Goal: Task Accomplishment & Management: Manage account settings

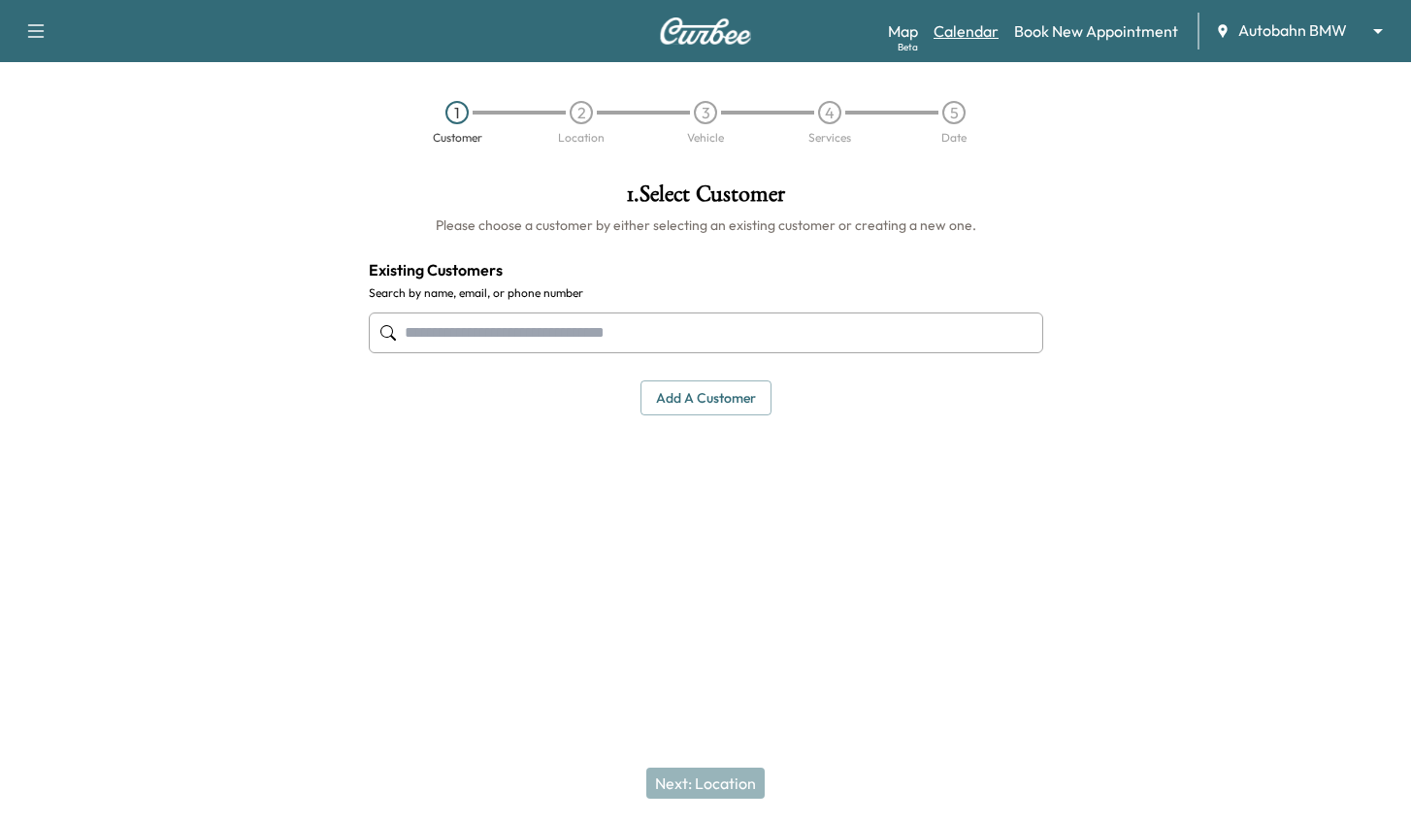
click at [961, 21] on link "Calendar" at bounding box center [966, 30] width 65 height 23
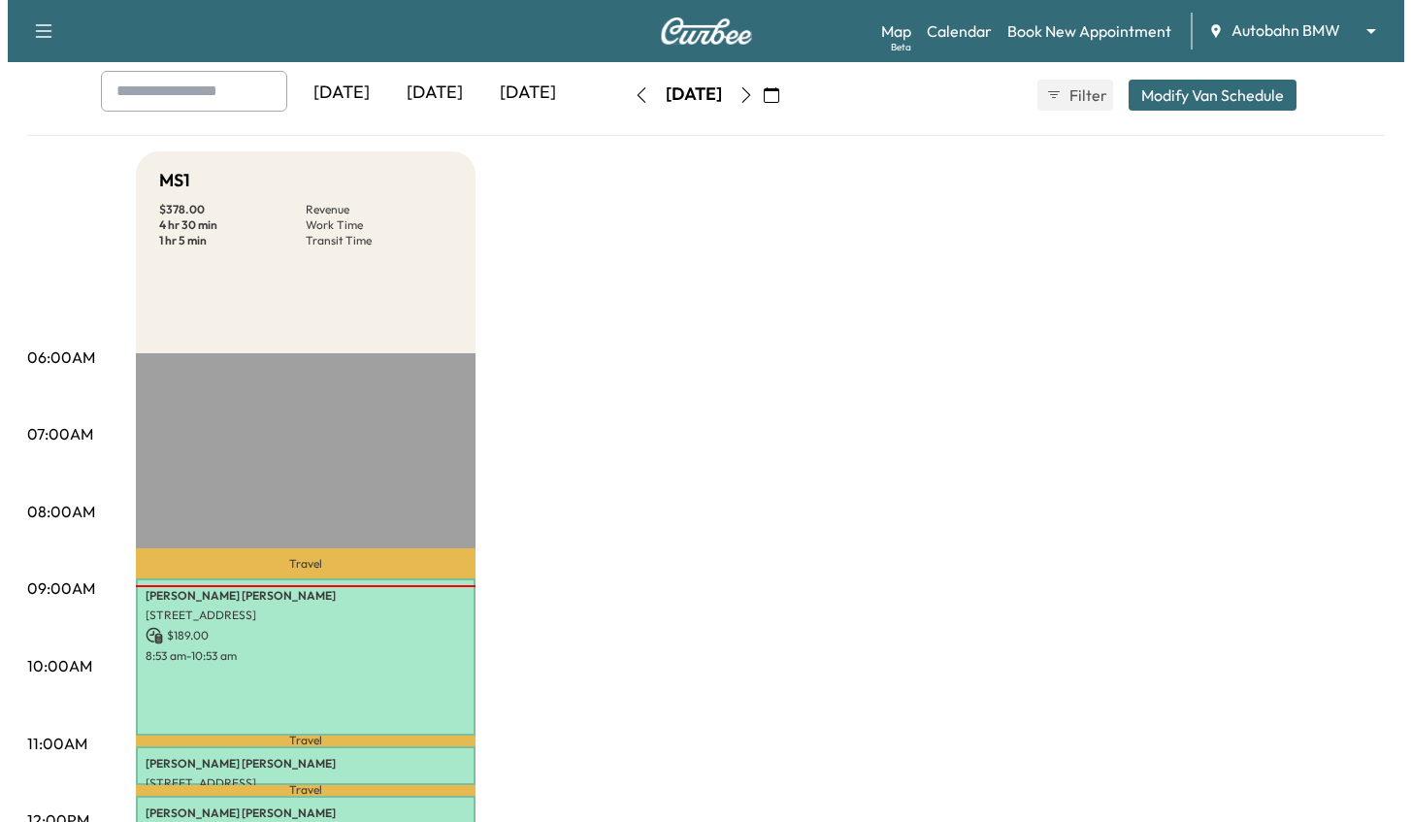
scroll to position [291, 0]
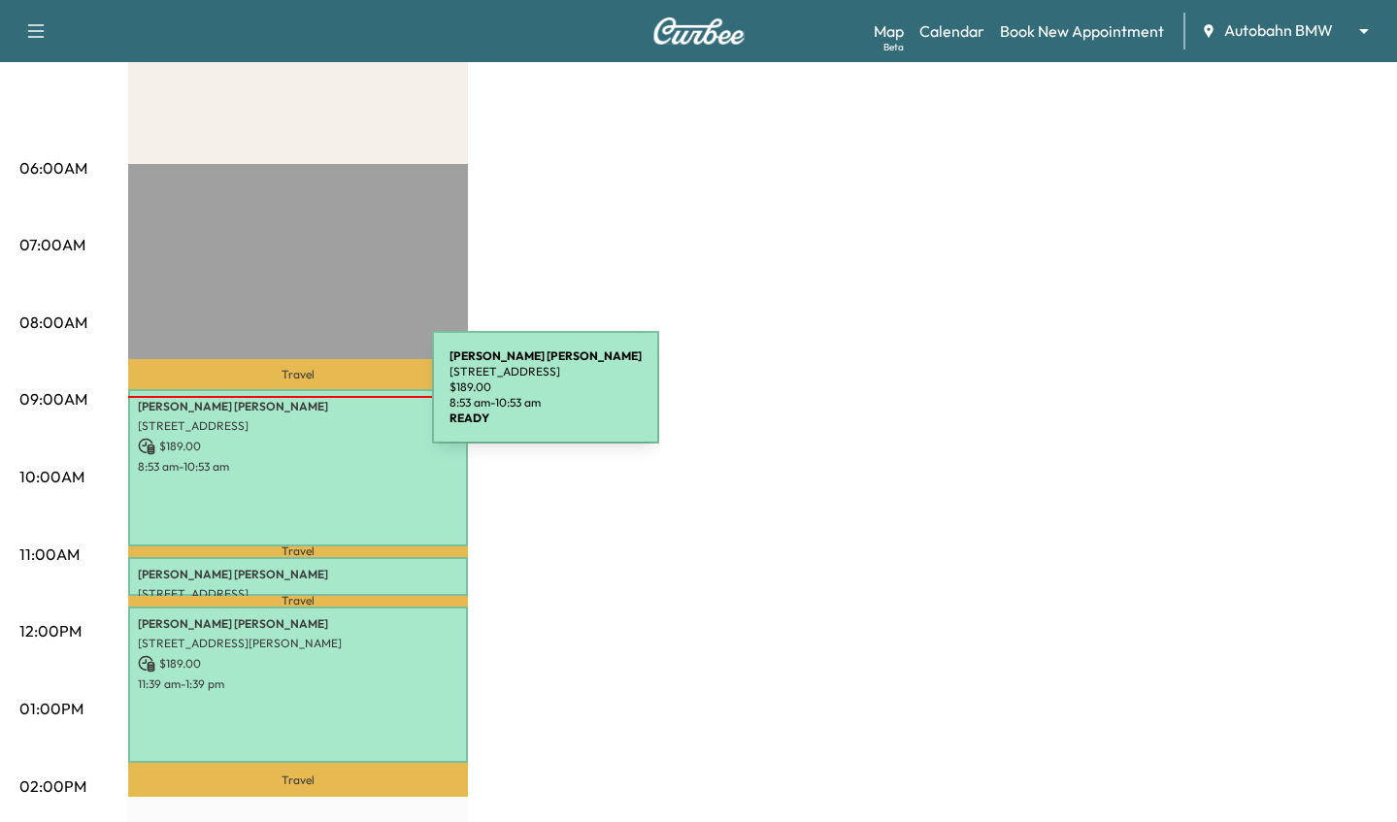
click at [286, 399] on p "[PERSON_NAME]" at bounding box center [298, 407] width 320 height 16
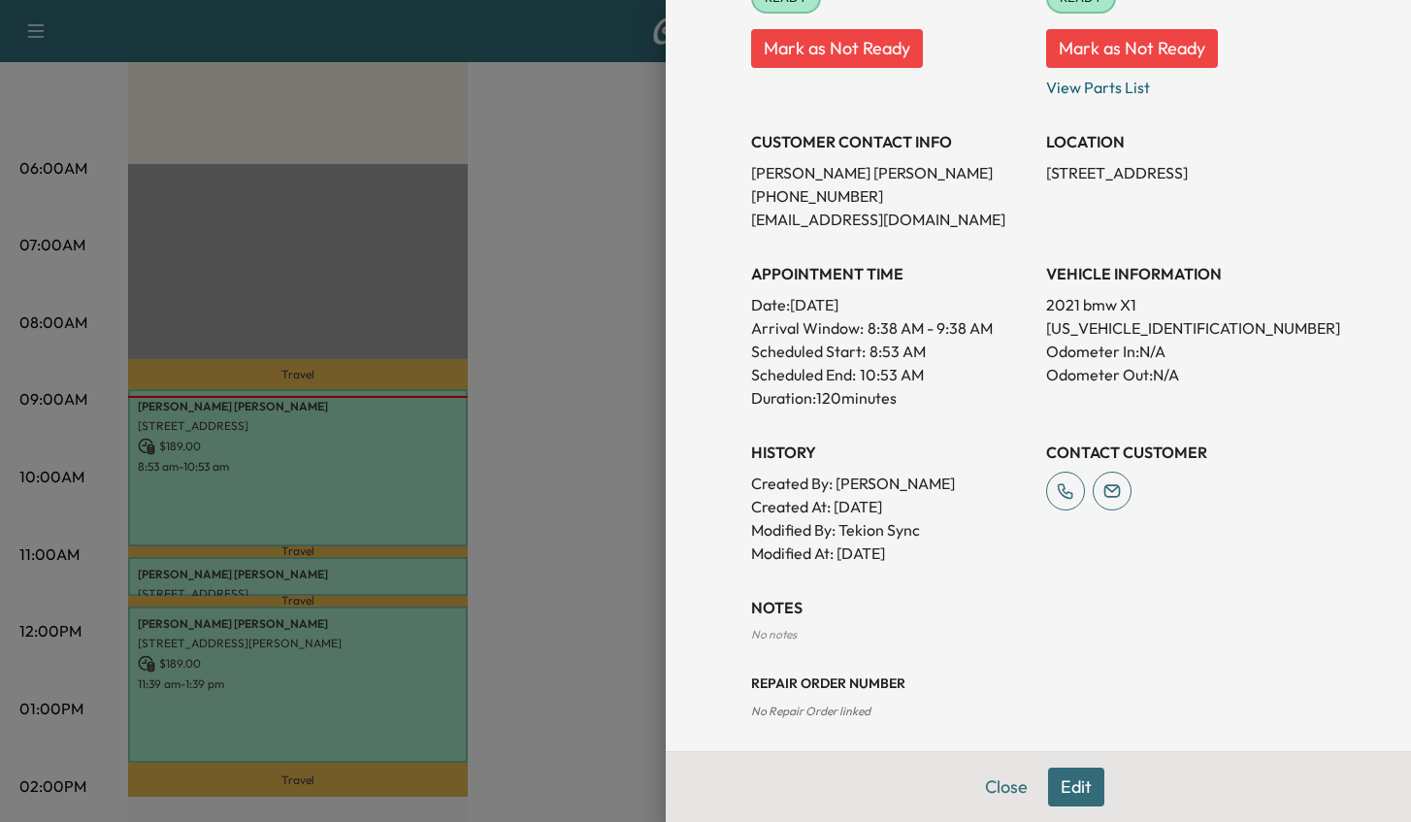
scroll to position [389, 0]
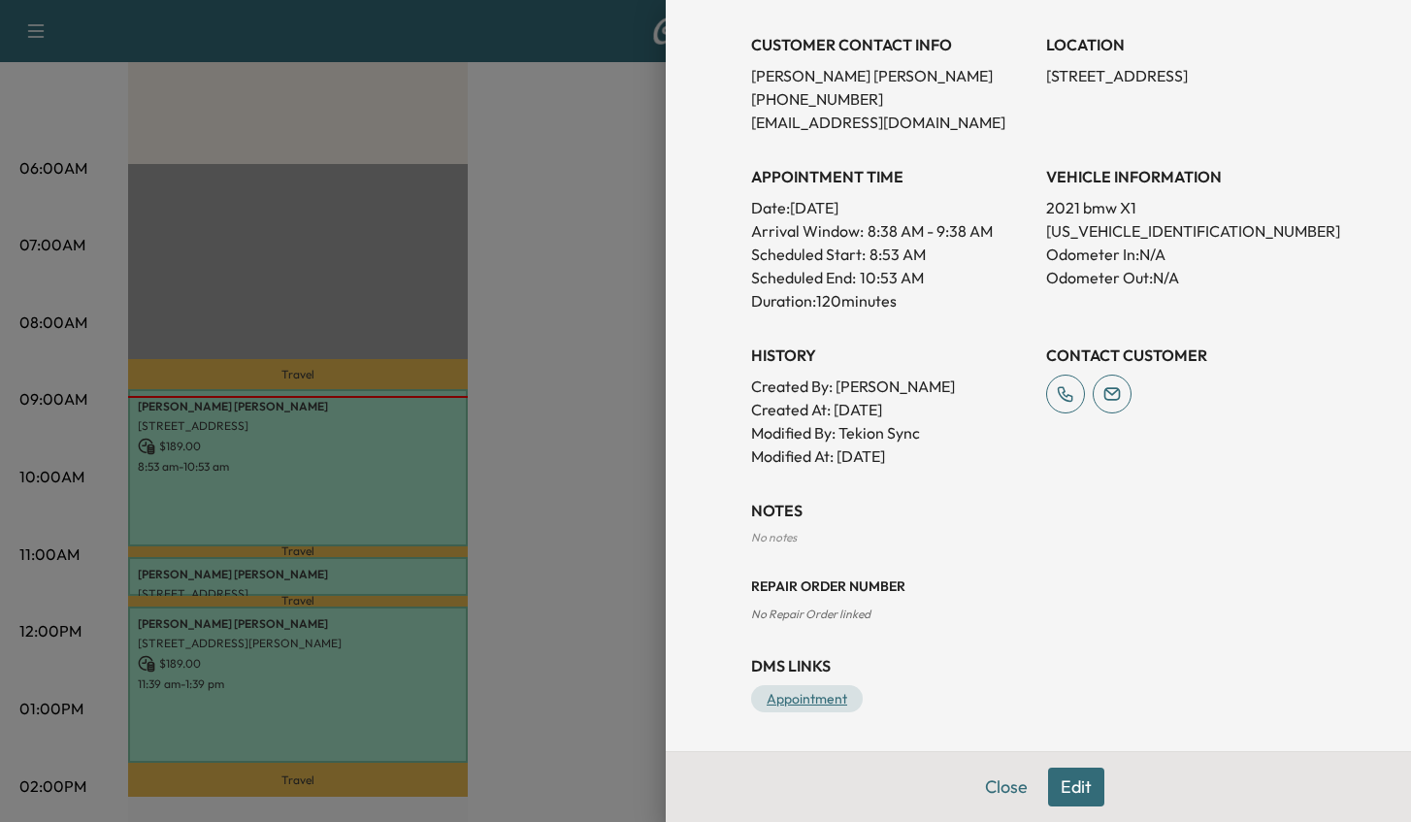
click at [791, 681] on div "DMS Links Appointment" at bounding box center [1038, 683] width 575 height 58
click at [795, 688] on link "Appointment" at bounding box center [807, 698] width 112 height 27
click at [508, 494] on div at bounding box center [705, 411] width 1411 height 822
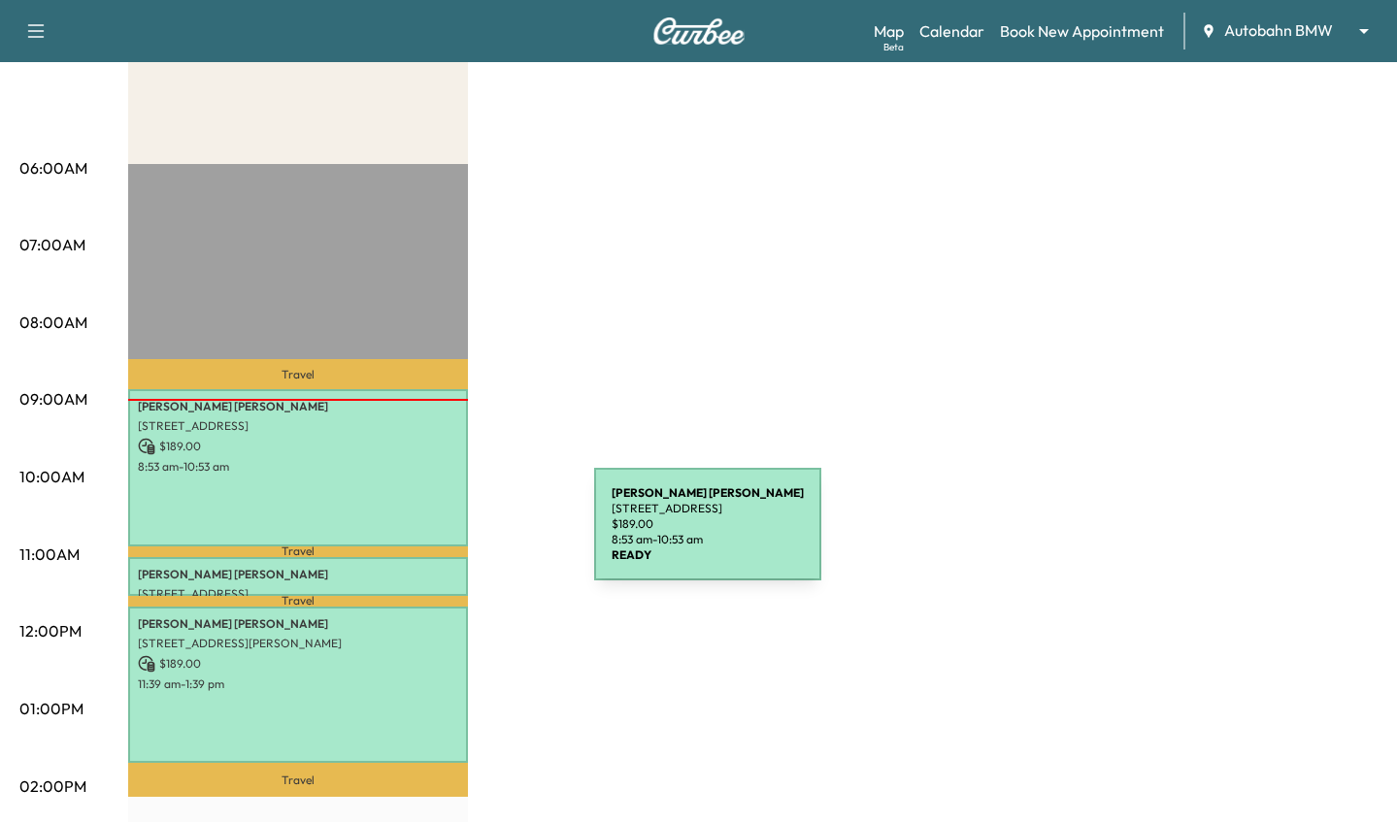
click at [361, 413] on div "[PERSON_NAME] [STREET_ADDRESS] $ 189.00 8:53 am - 10:53 am" at bounding box center [298, 467] width 340 height 157
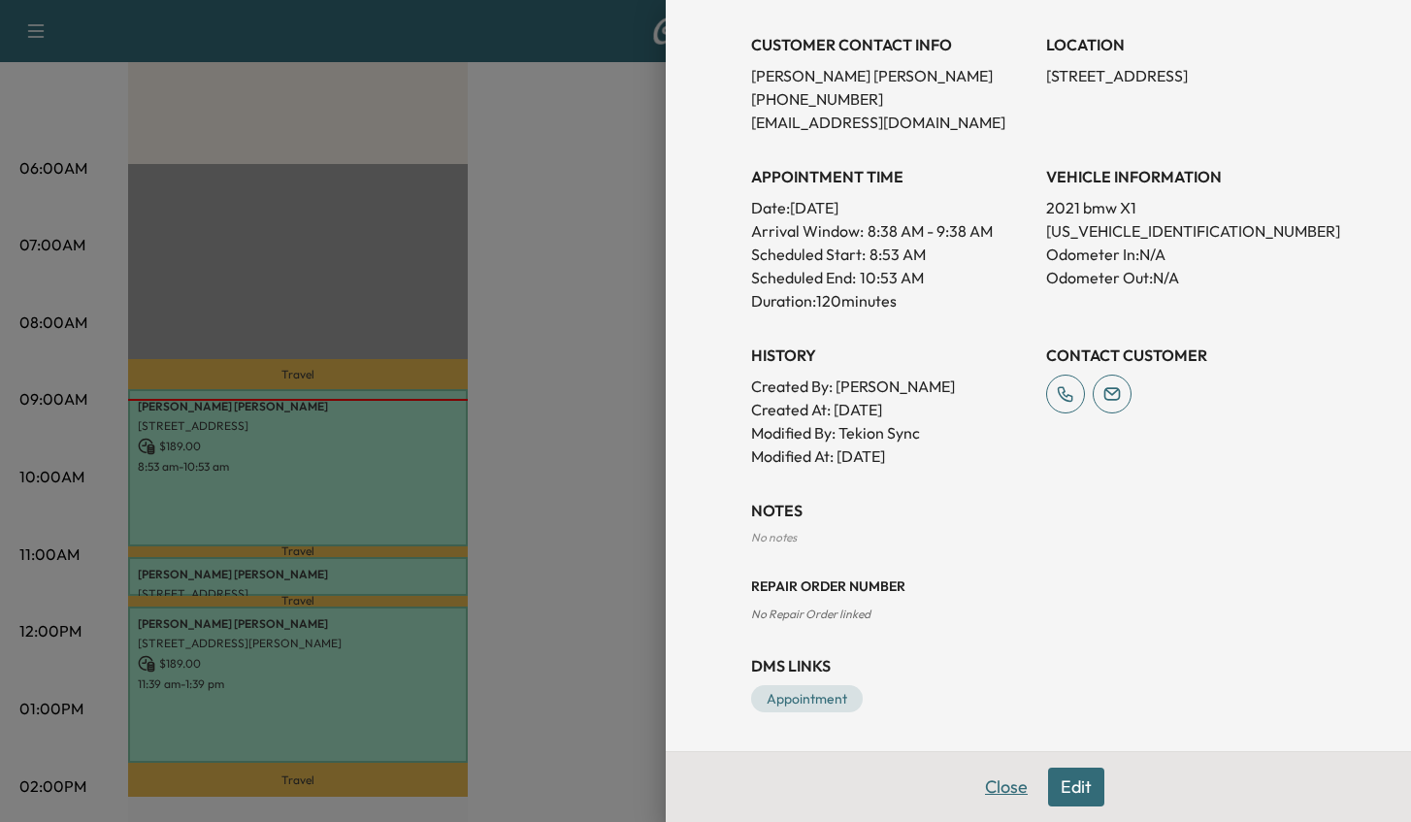
click at [992, 782] on button "Close" at bounding box center [1006, 787] width 68 height 39
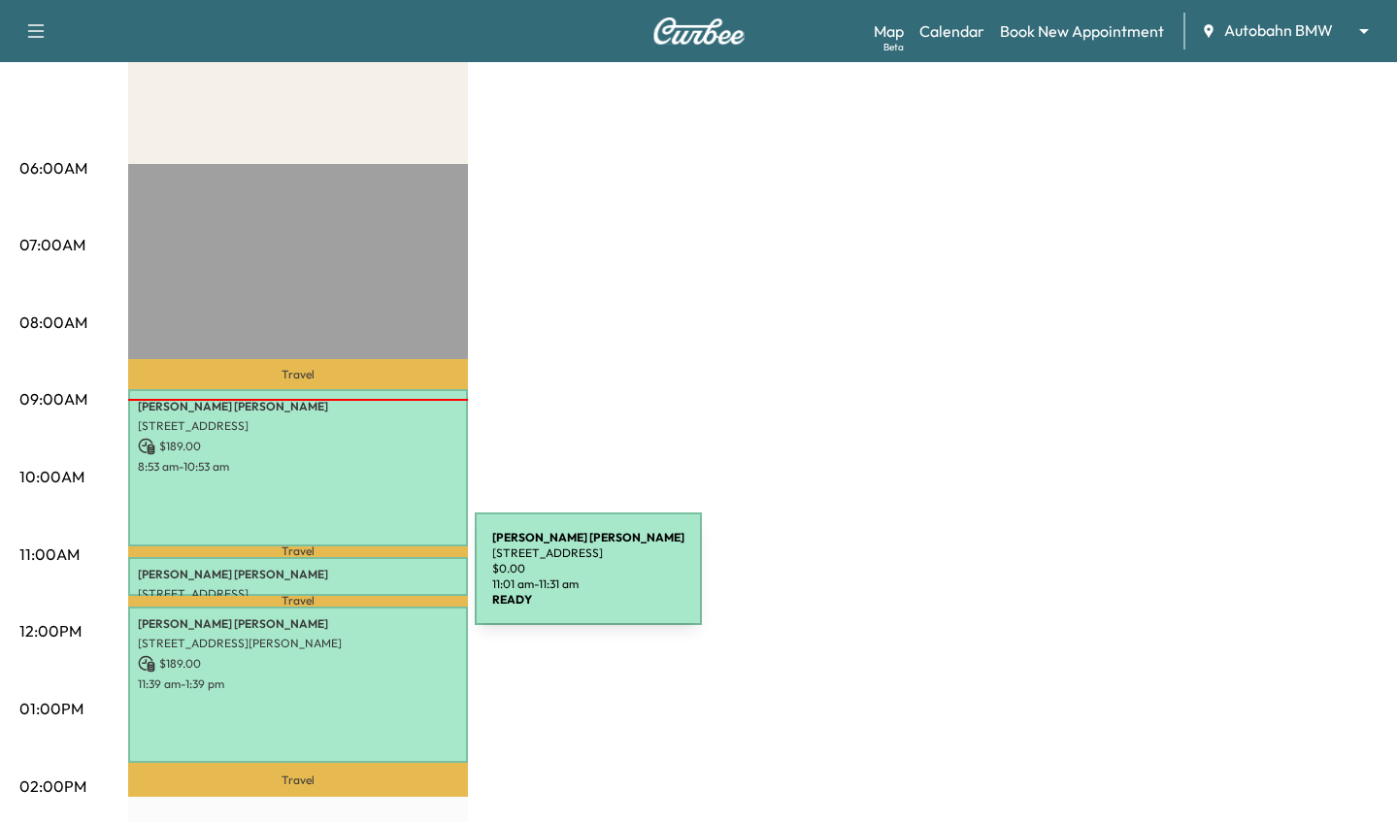
click at [329, 586] on p "[STREET_ADDRESS]" at bounding box center [298, 594] width 320 height 16
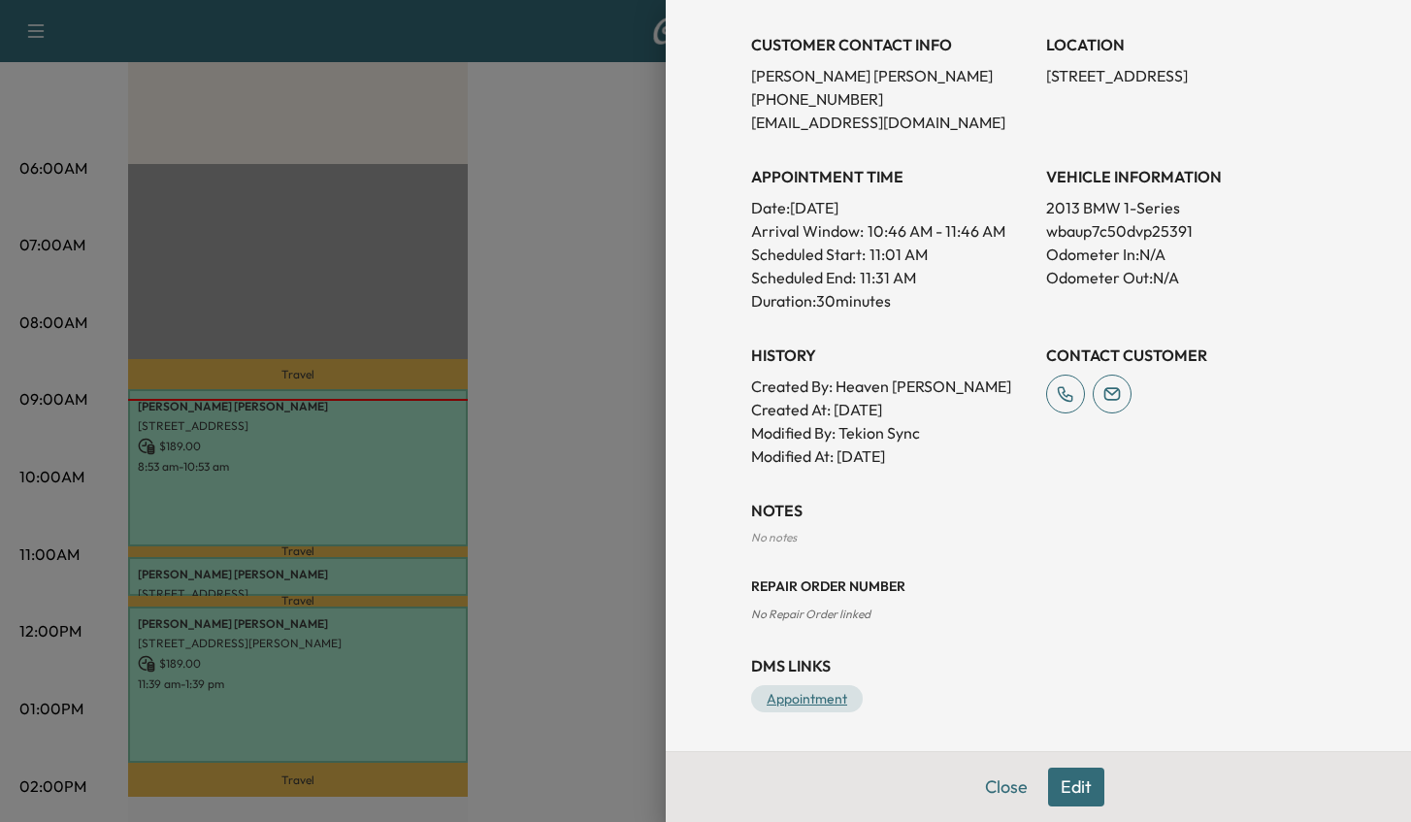
click at [795, 692] on link "Appointment" at bounding box center [807, 698] width 112 height 27
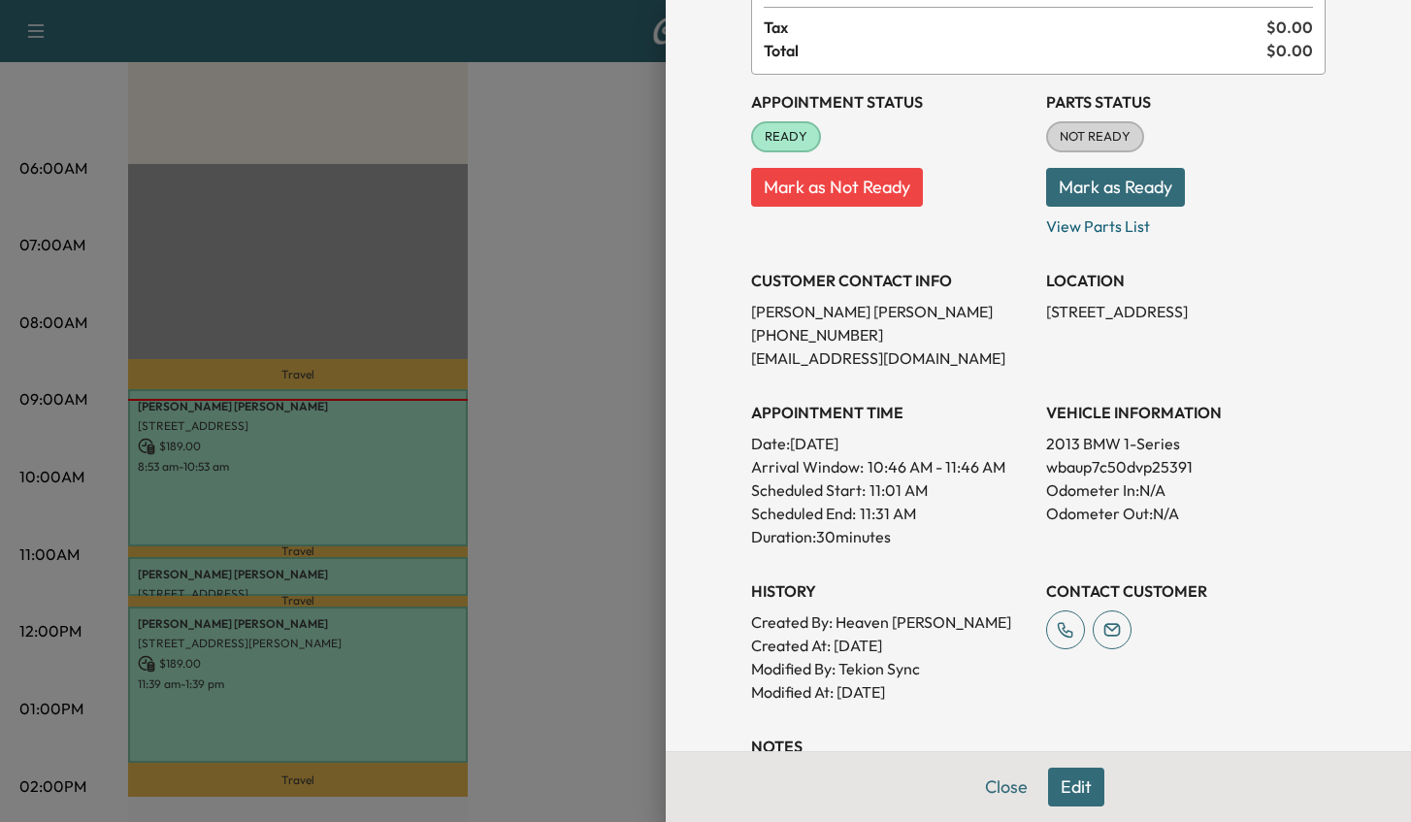
scroll to position [0, 0]
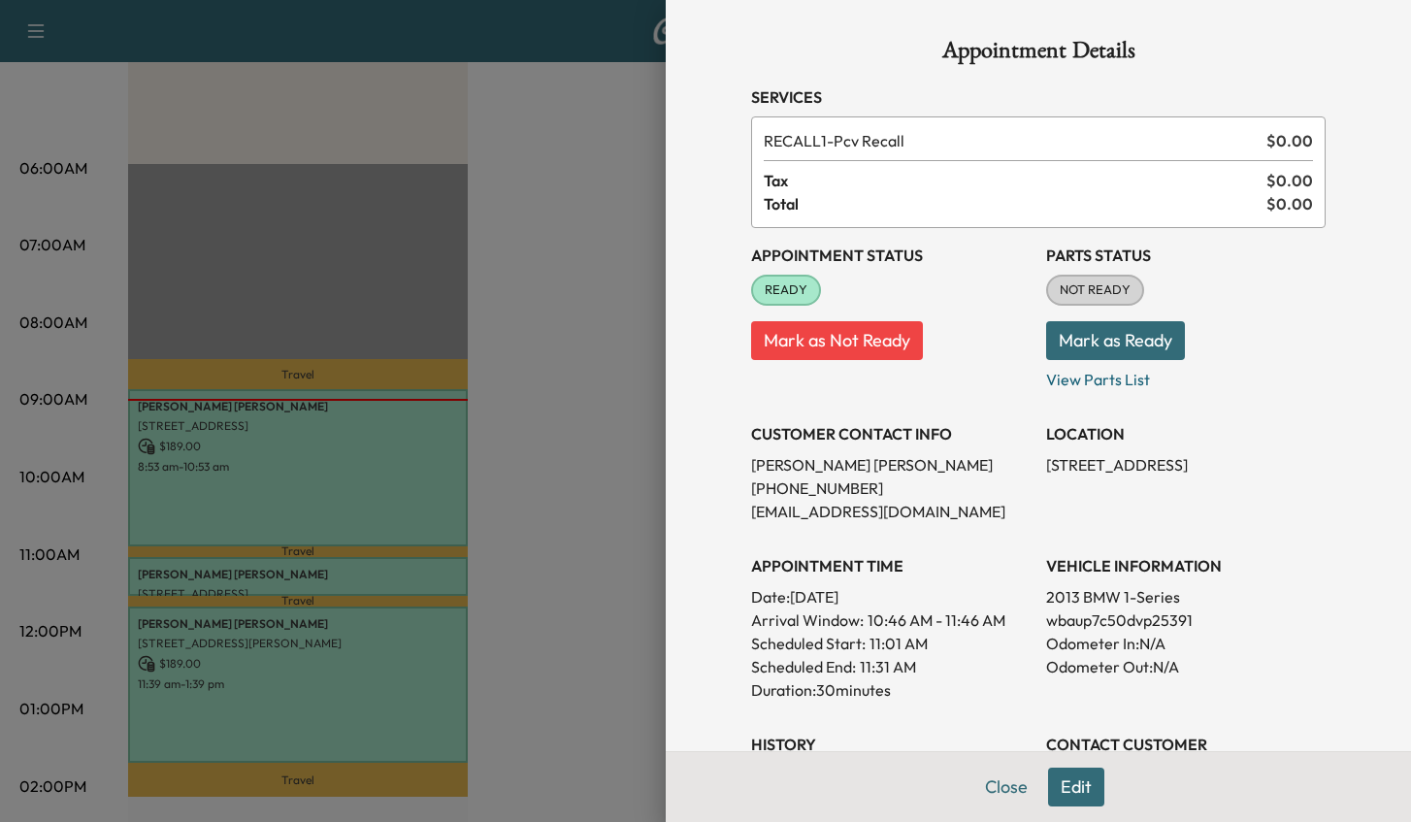
click at [1095, 344] on button "Mark as Ready" at bounding box center [1115, 340] width 139 height 39
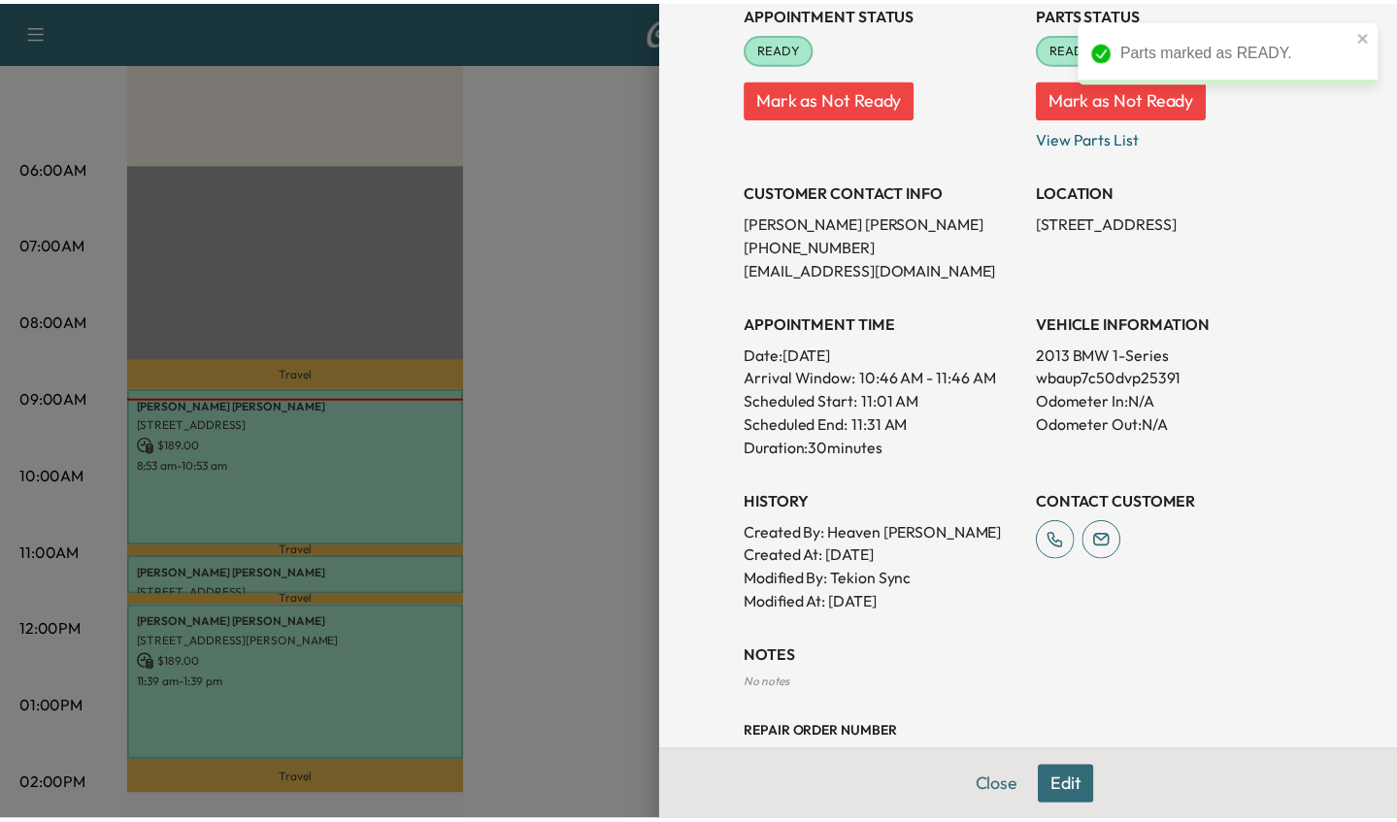
scroll to position [389, 0]
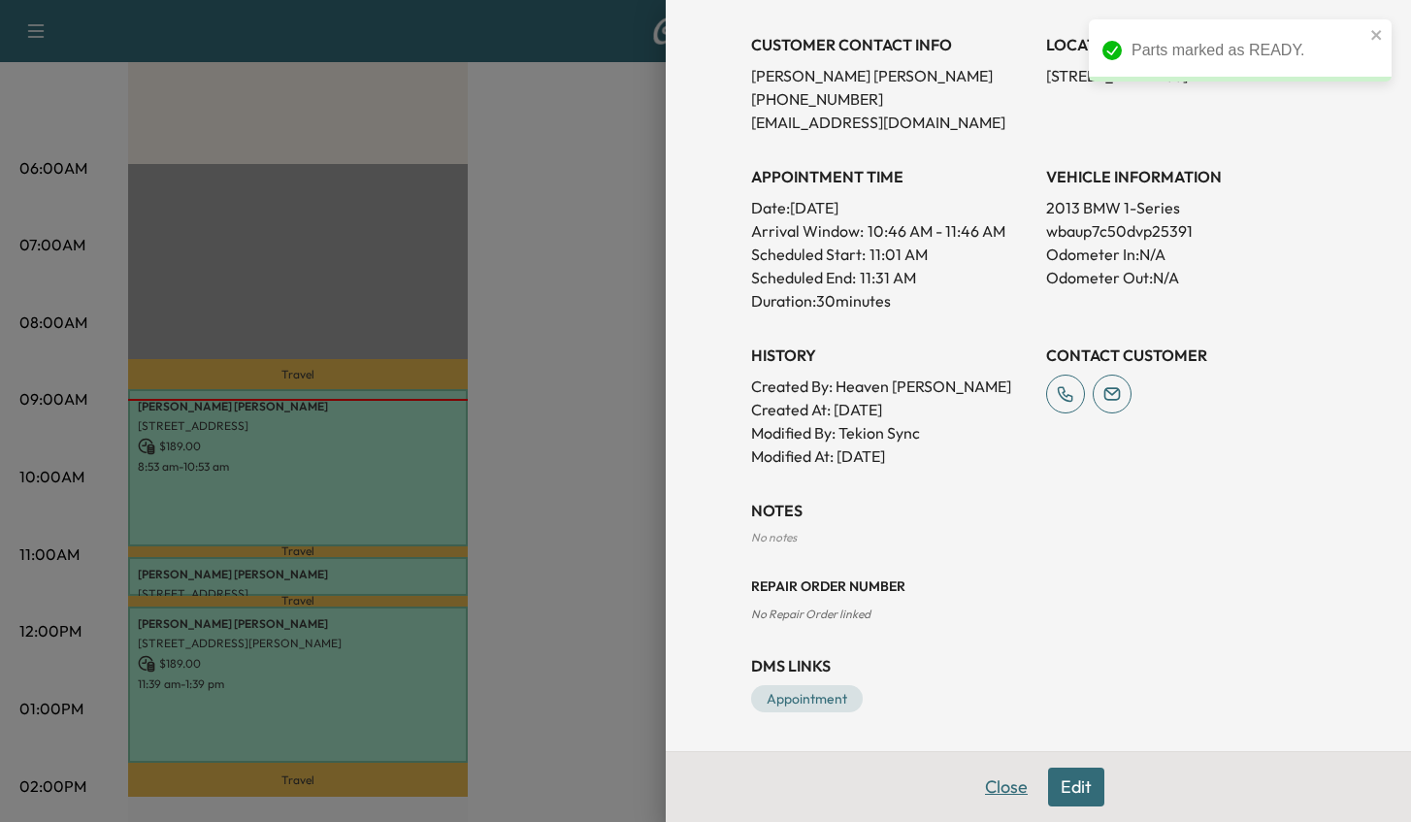
click at [988, 774] on button "Close" at bounding box center [1006, 787] width 68 height 39
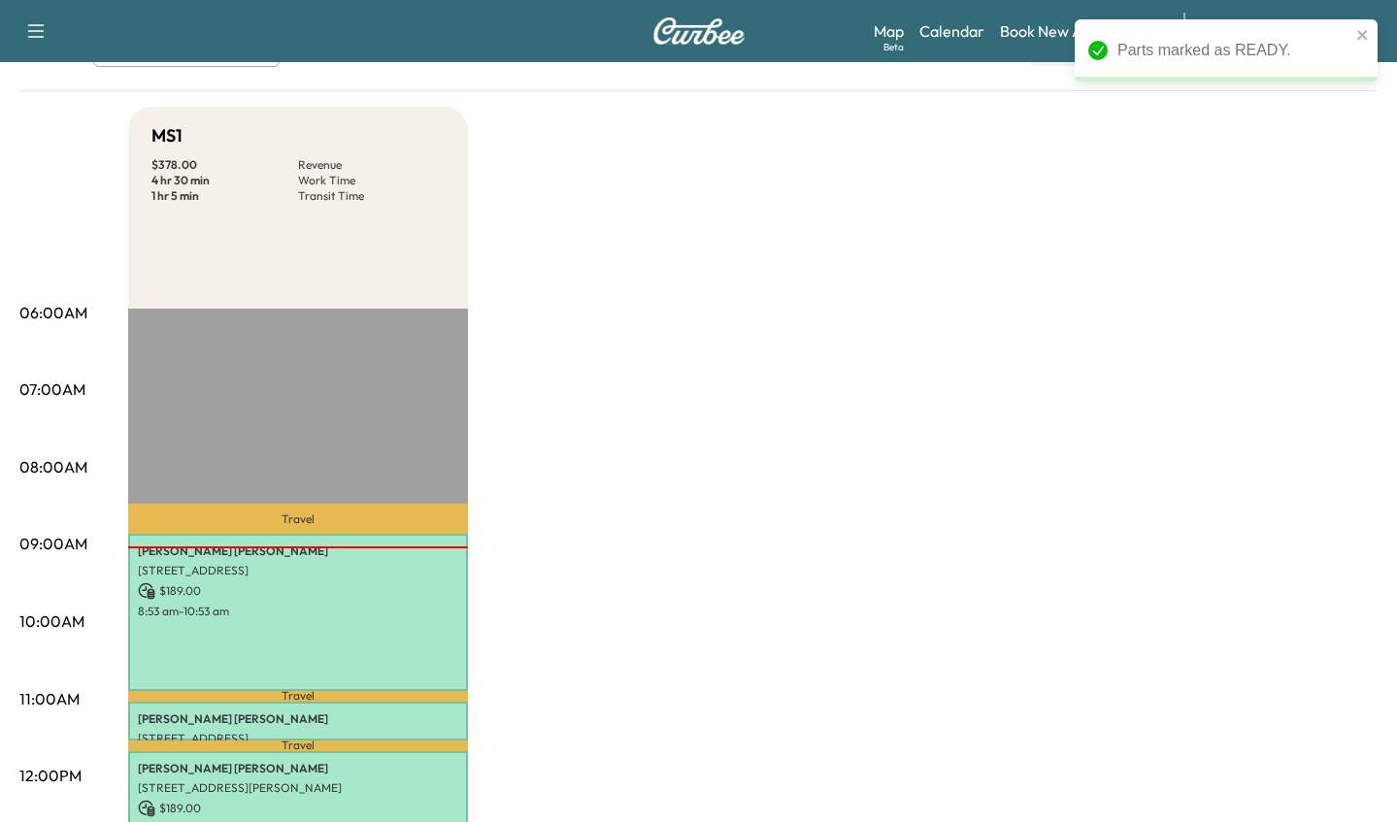
scroll to position [0, 0]
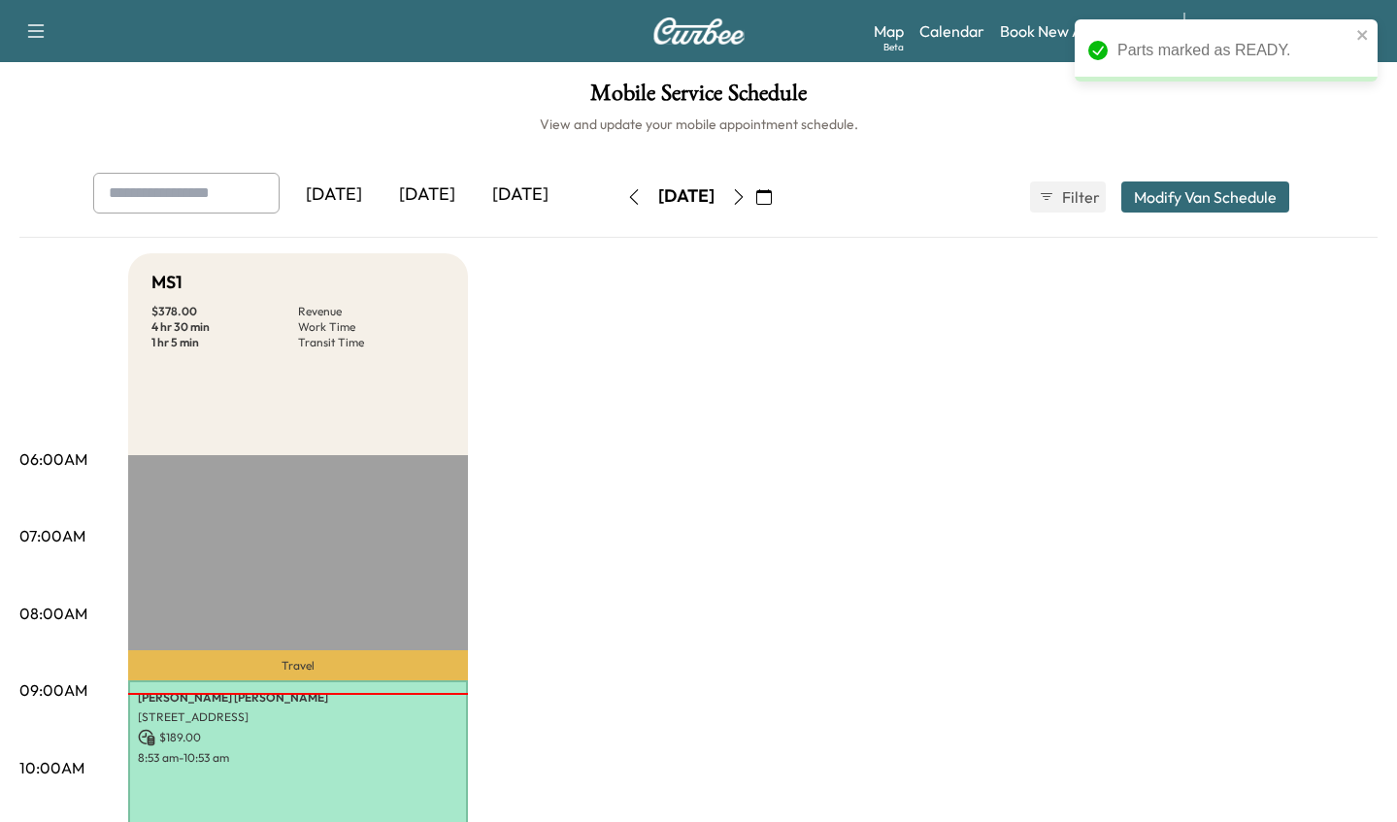
click at [746, 204] on icon "button" at bounding box center [739, 197] width 16 height 16
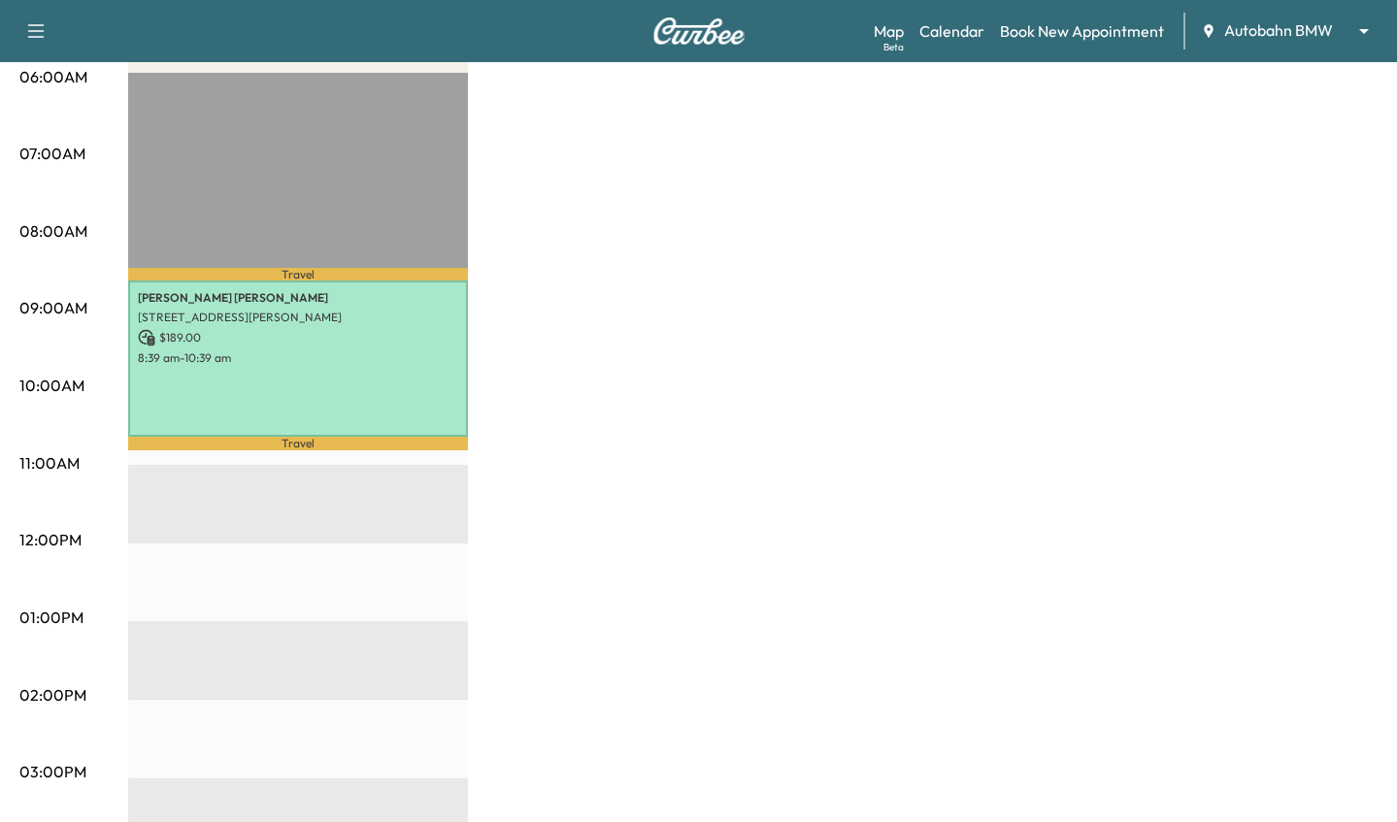
scroll to position [33, 0]
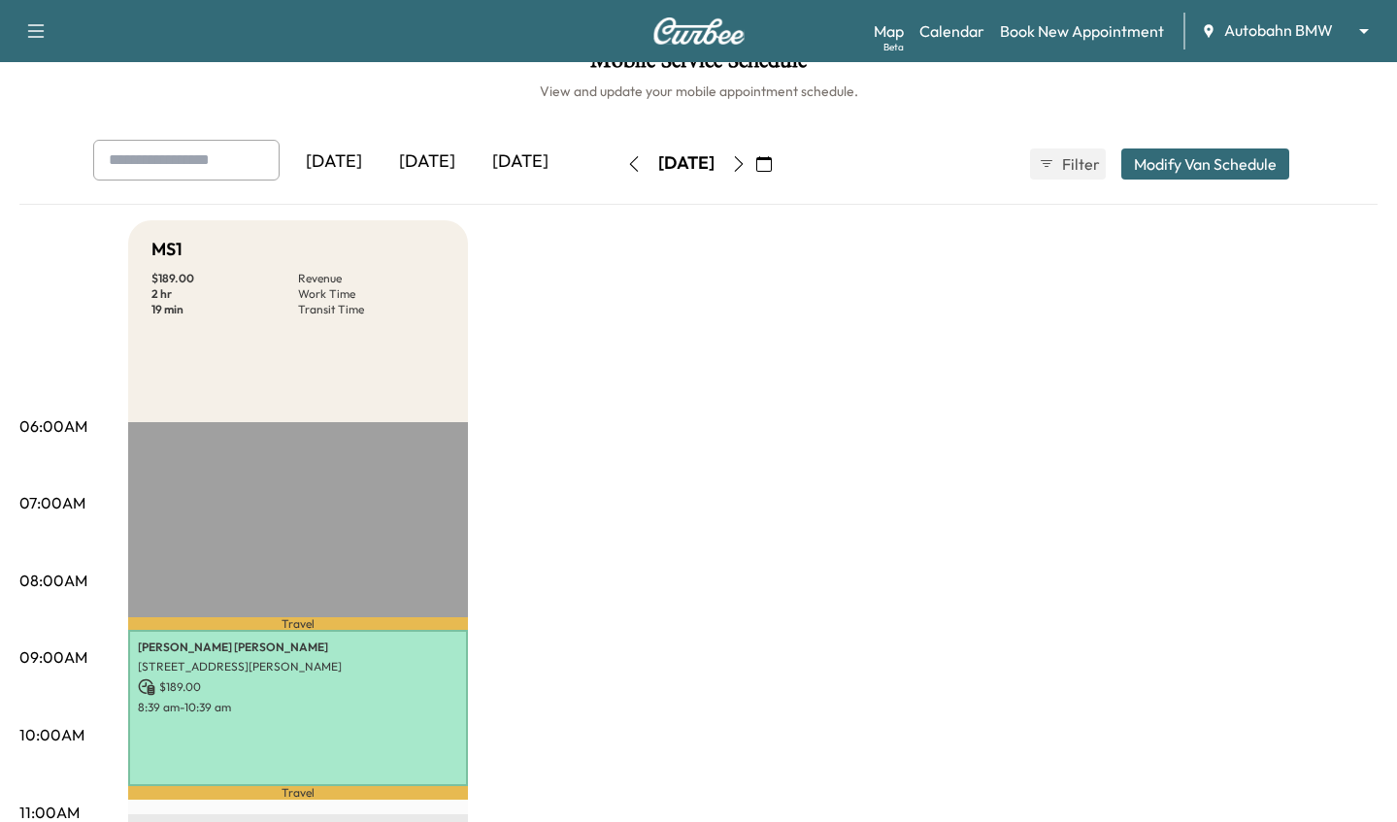
click at [626, 164] on icon "button" at bounding box center [634, 164] width 16 height 16
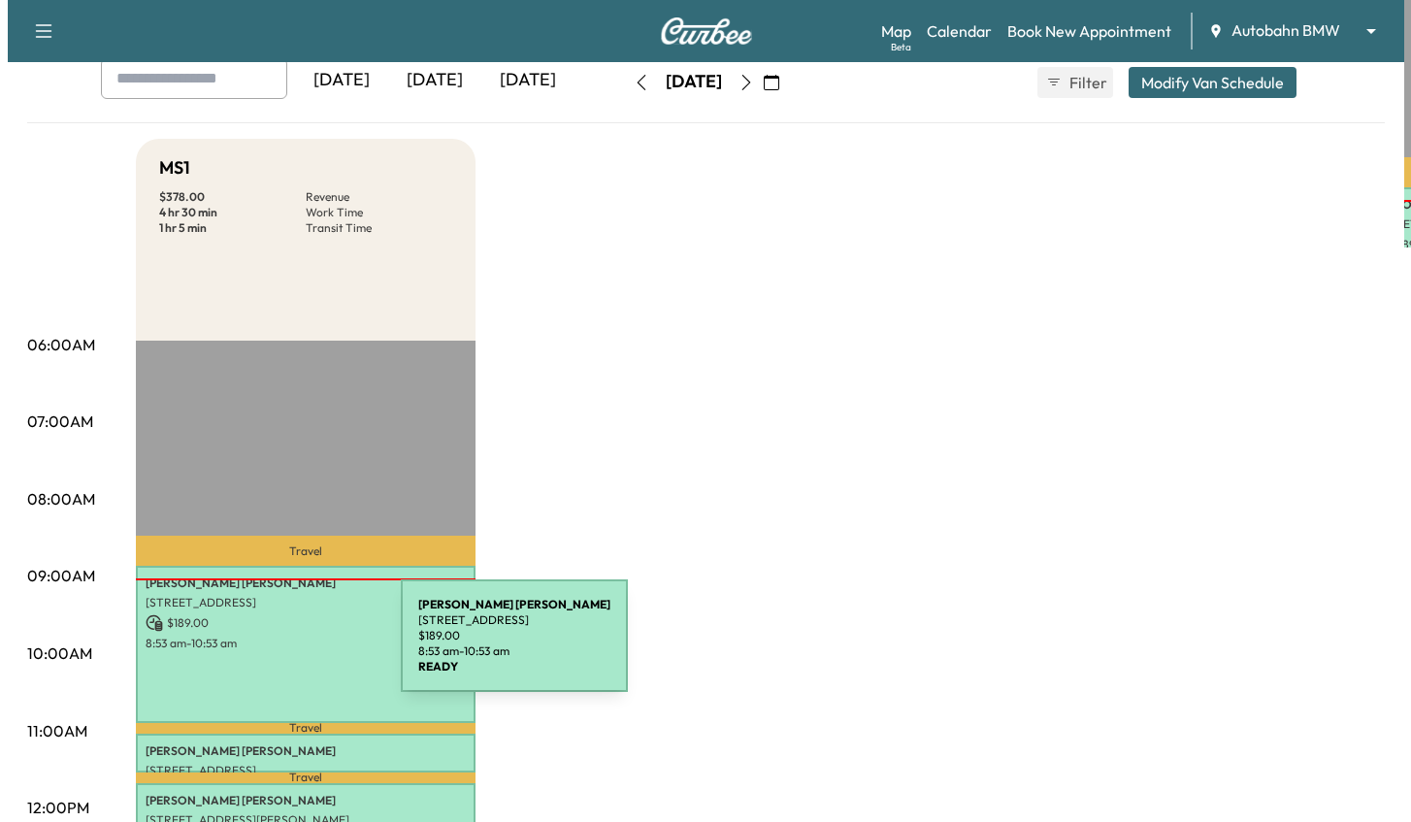
scroll to position [324, 0]
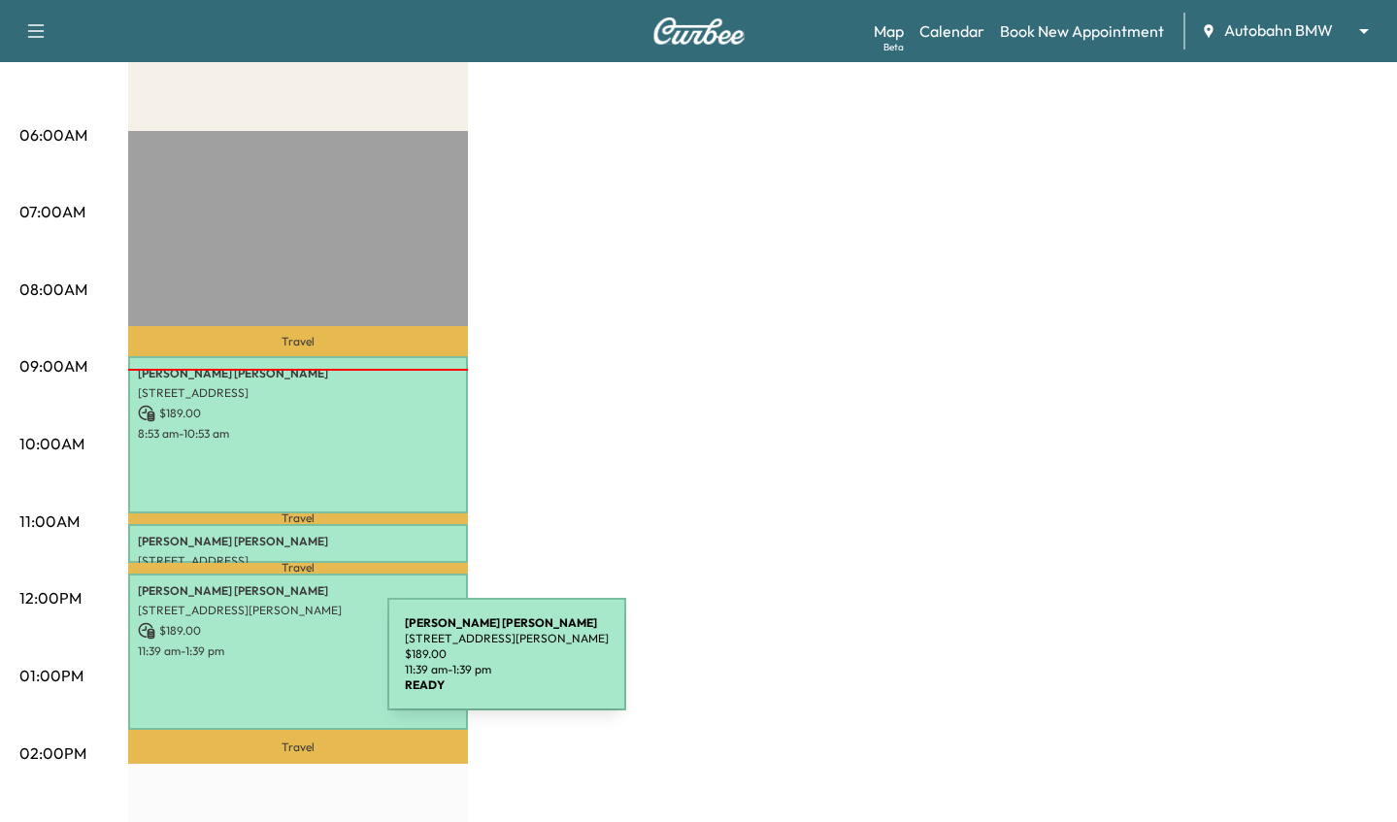
click at [242, 666] on div "[PERSON_NAME] [STREET_ADDRESS][PERSON_NAME] $ 189.00 11:39 am - 1:39 pm" at bounding box center [298, 652] width 340 height 157
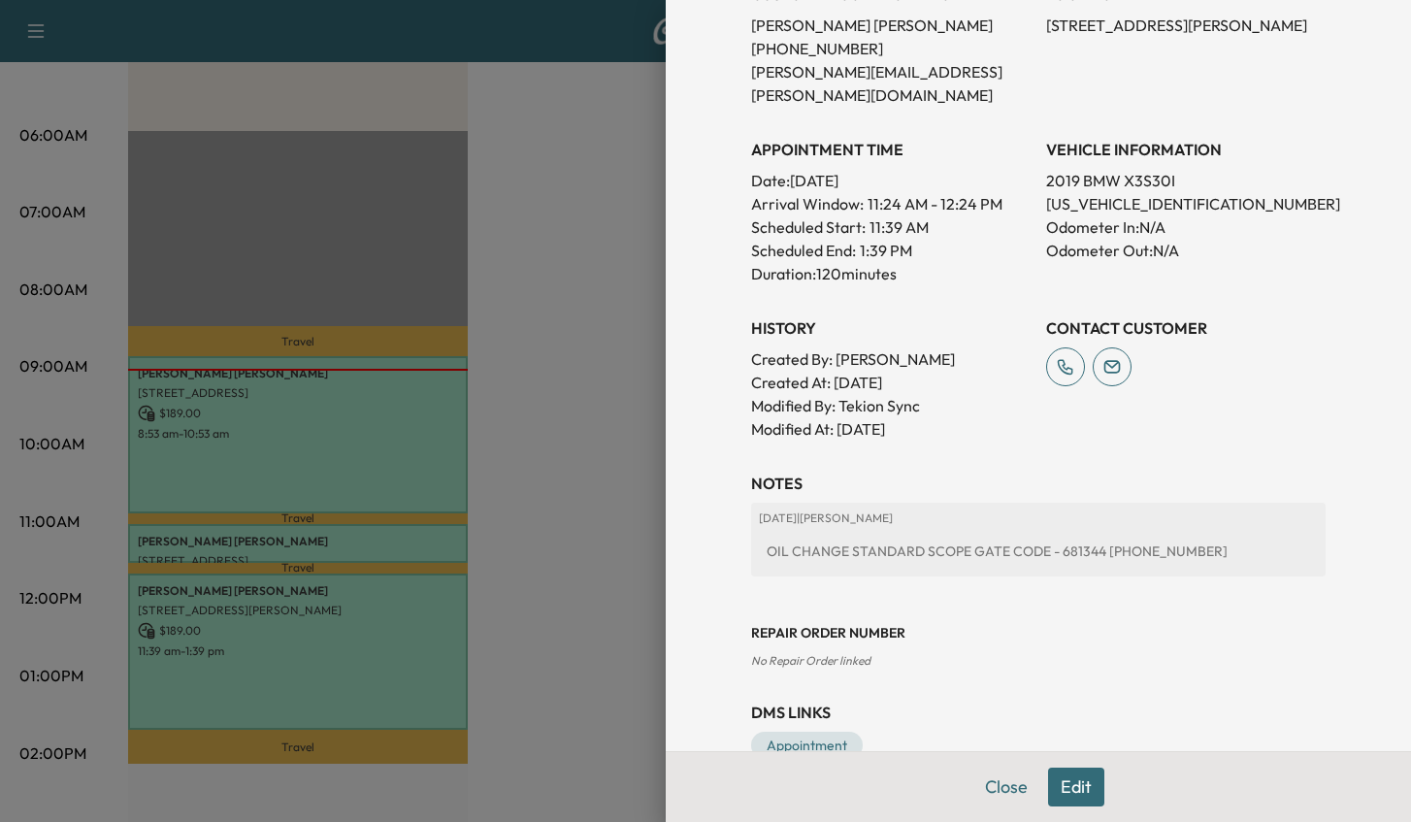
scroll to position [463, 0]
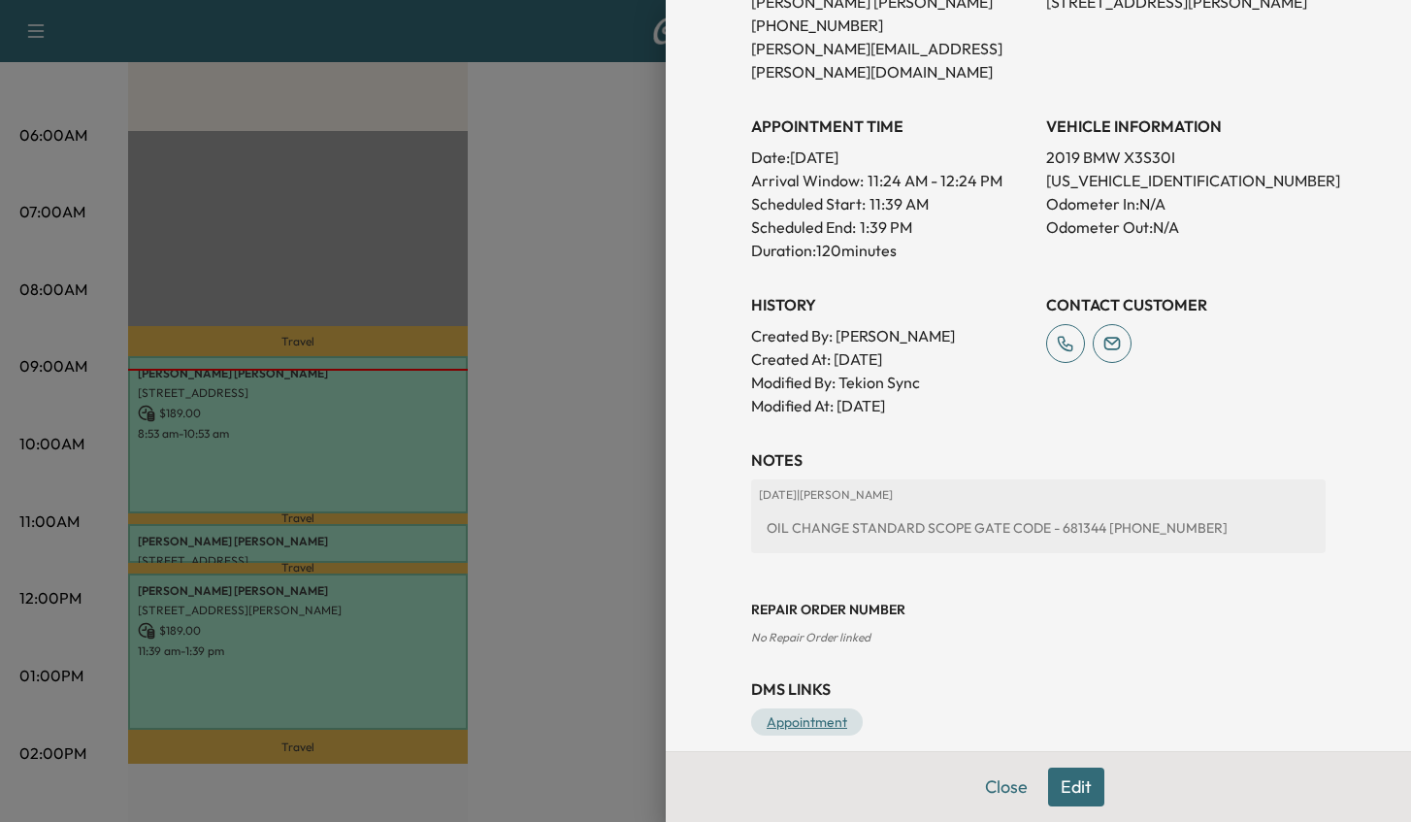
click at [821, 708] on link "Appointment" at bounding box center [807, 721] width 112 height 27
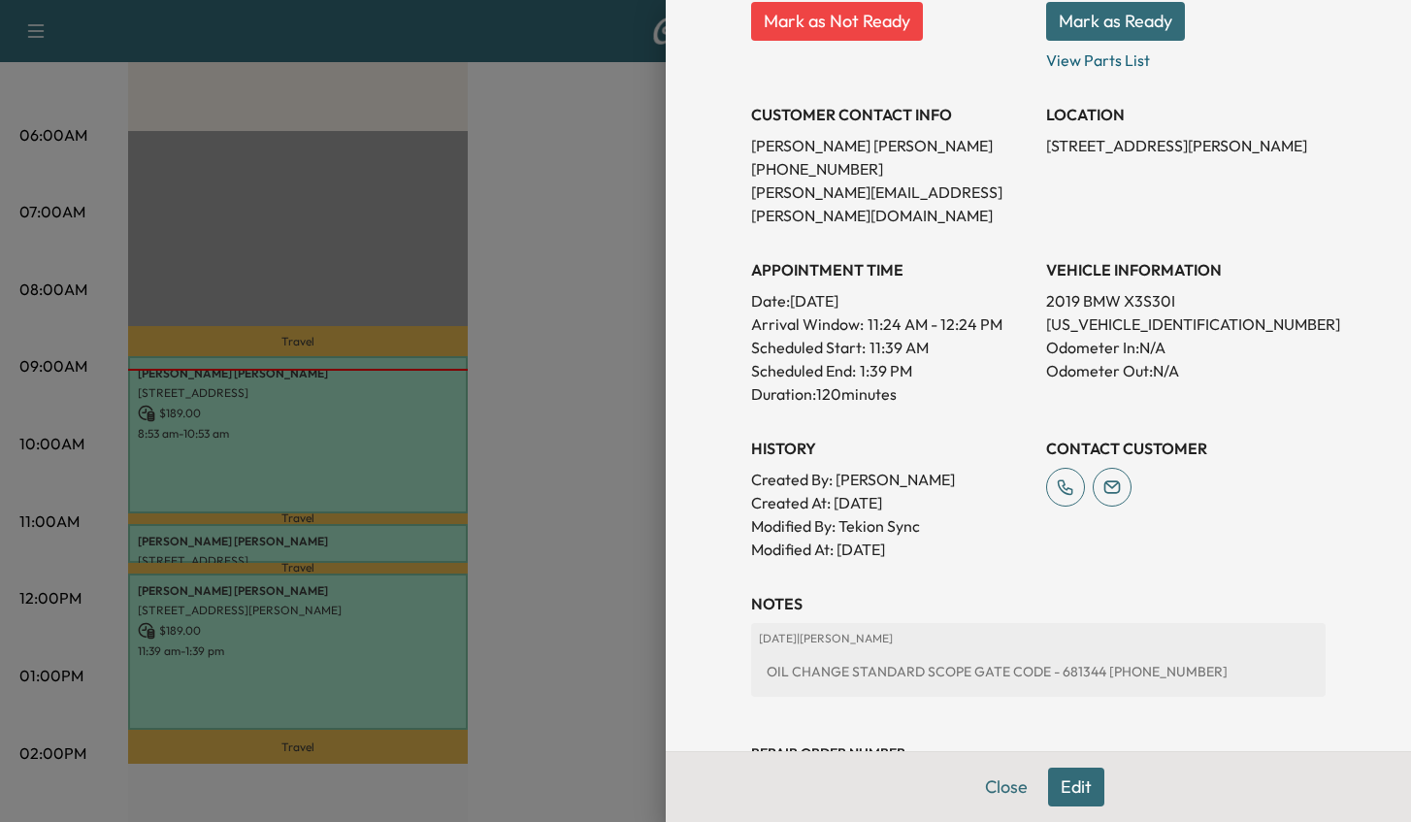
scroll to position [75, 0]
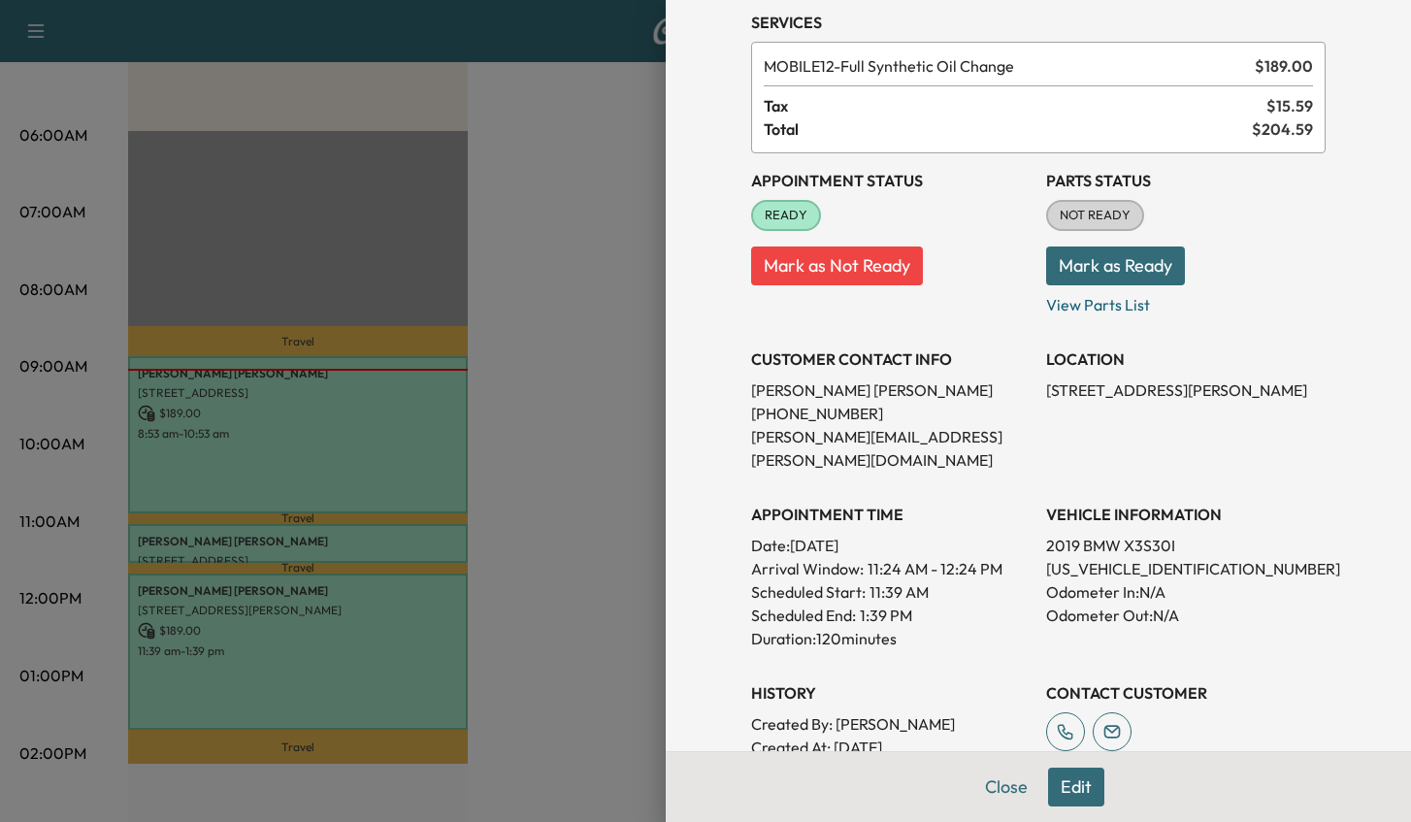
click at [1046, 265] on button "Mark as Ready" at bounding box center [1115, 266] width 139 height 39
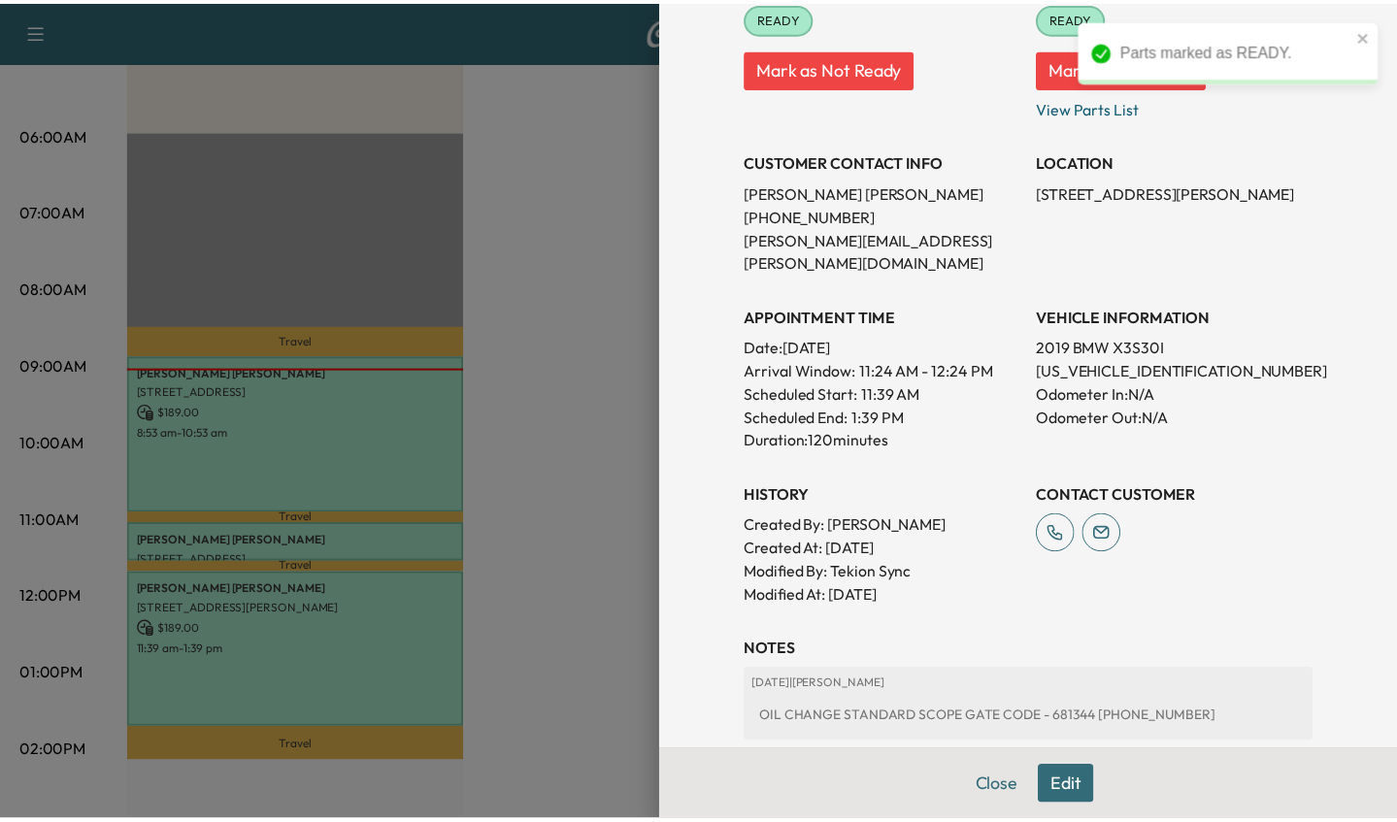
scroll to position [463, 0]
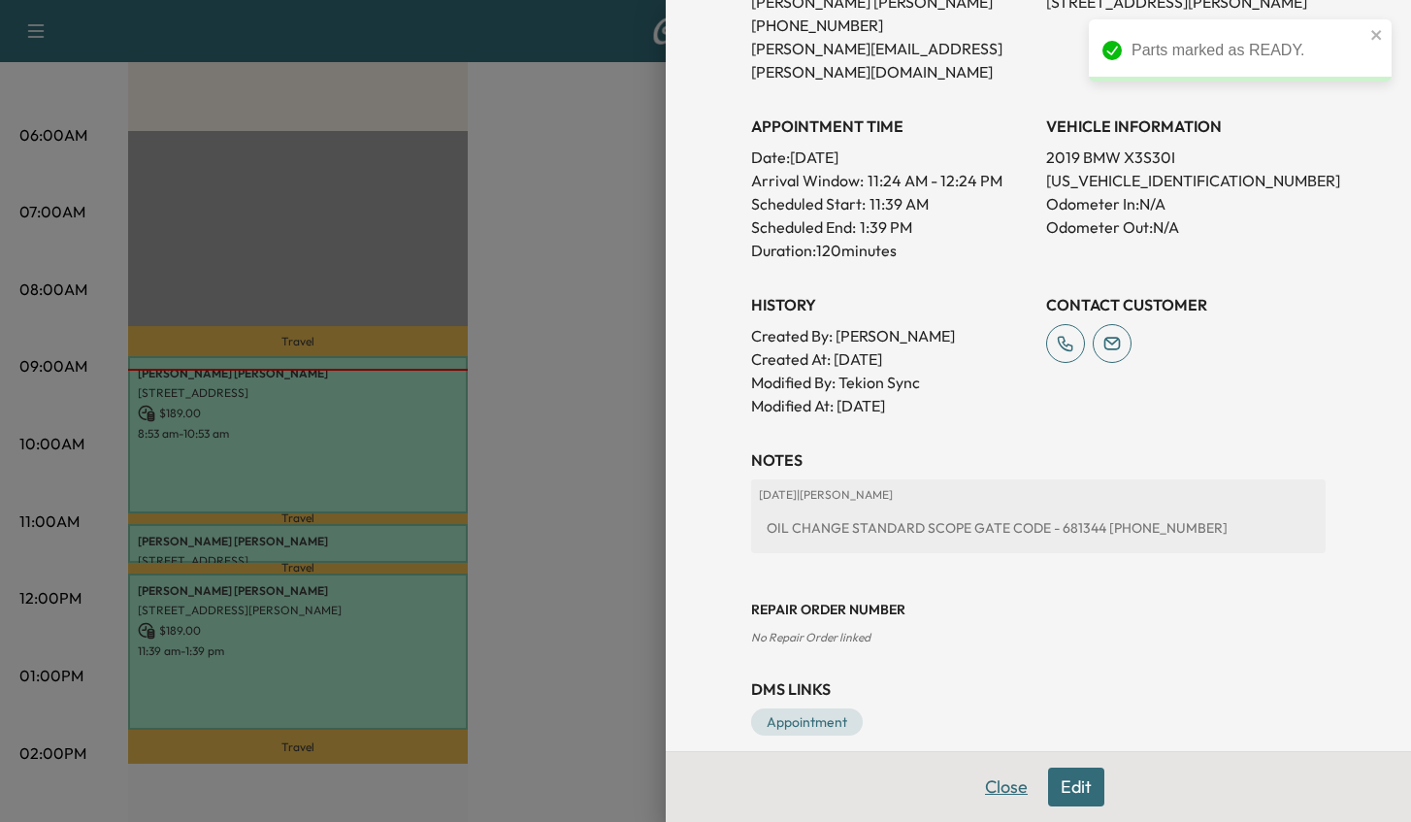
click at [985, 778] on button "Close" at bounding box center [1006, 787] width 68 height 39
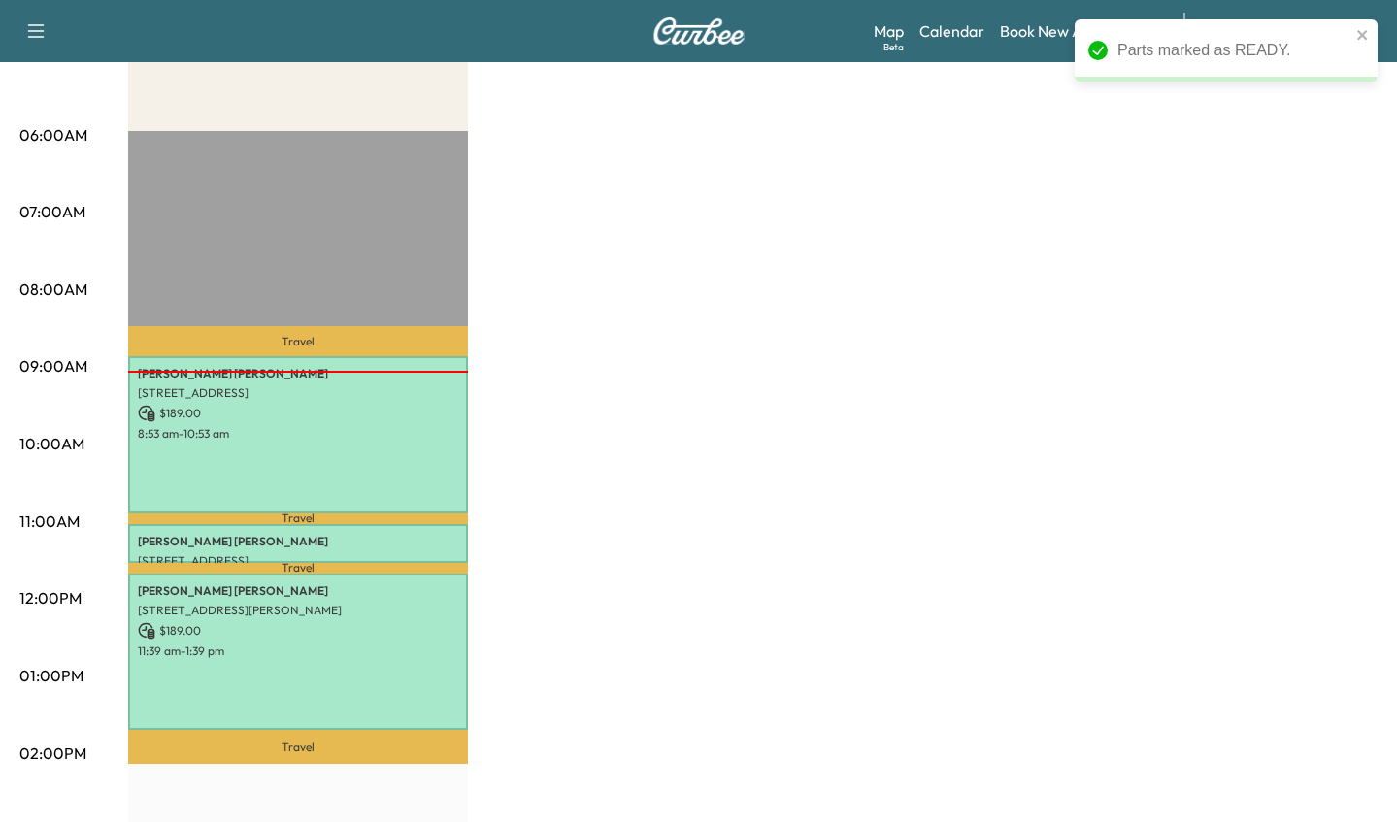
drag, startPoint x: 668, startPoint y: 658, endPoint x: 618, endPoint y: 381, distance: 281.0
click at [668, 656] on div "MS1 $ 378.00 Revenue 4 hr 30 min Work Time 1 hr 5 min Transit Time Travel [PERS…" at bounding box center [752, 657] width 1249 height 1456
